Goal: Check status: Check status

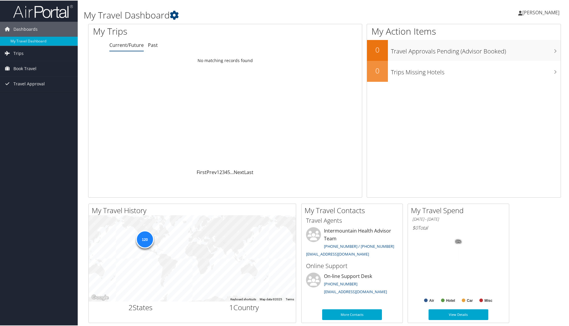
click at [533, 12] on span "[PERSON_NAME]" at bounding box center [540, 12] width 37 height 7
click at [503, 56] on link "View Travel Profile" at bounding box center [524, 53] width 67 height 10
click at [19, 54] on span "Trips" at bounding box center [18, 52] width 10 height 15
click at [20, 63] on link "Current/Future Trips" at bounding box center [39, 64] width 78 height 9
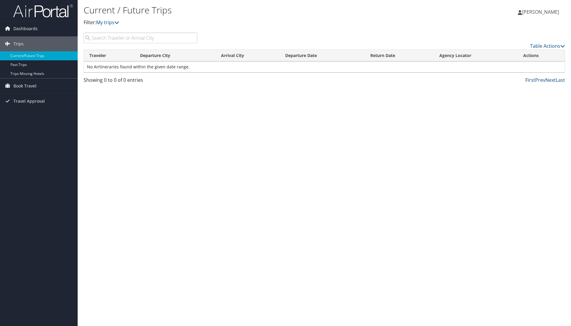
click at [111, 38] on input "search" at bounding box center [141, 38] width 114 height 11
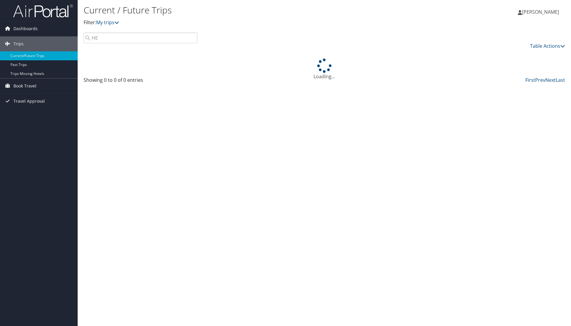
type input "H"
type input "N"
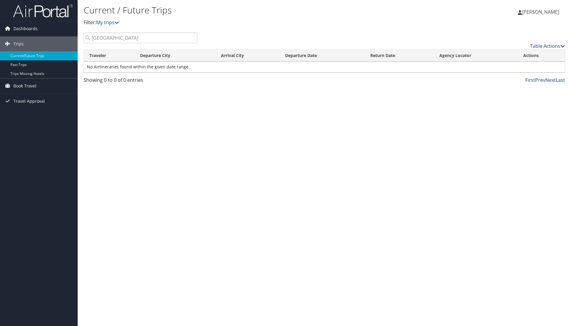
type input "LAS VEGAS"
